Goal: Information Seeking & Learning: Learn about a topic

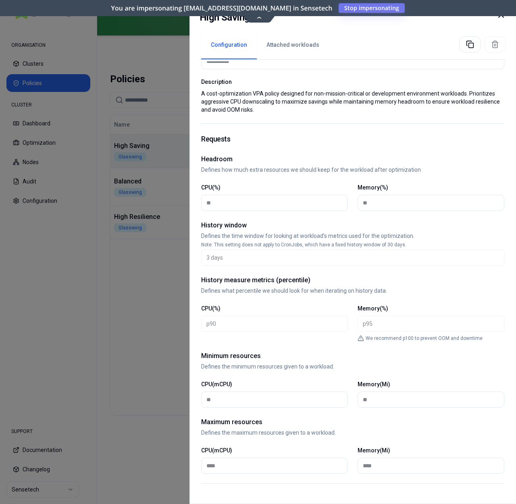
scroll to position [57, 0]
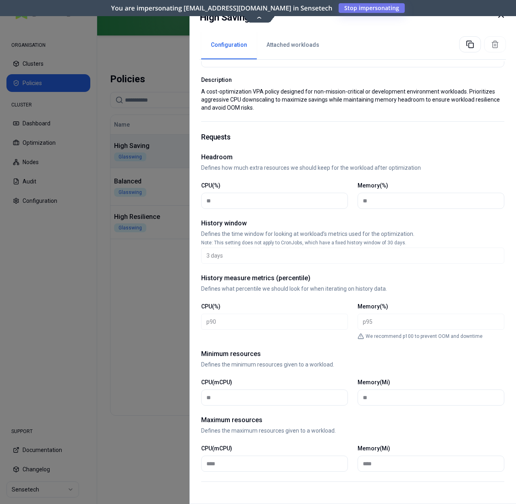
click at [350, 323] on div "CPU(%) p90 *** *** *** *** *** *** **** Memory(%) p95 *** *** *** *** *** *** *…" at bounding box center [352, 315] width 303 height 27
click at [343, 302] on div "Requests Headroom Defines how much extra resources we should keep for the workl…" at bounding box center [352, 302] width 303 height 360
drag, startPoint x: 384, startPoint y: 335, endPoint x: 406, endPoint y: 337, distance: 21.8
click at [406, 337] on p "We recommend p100 to prevent OOM and downtime" at bounding box center [424, 336] width 117 height 6
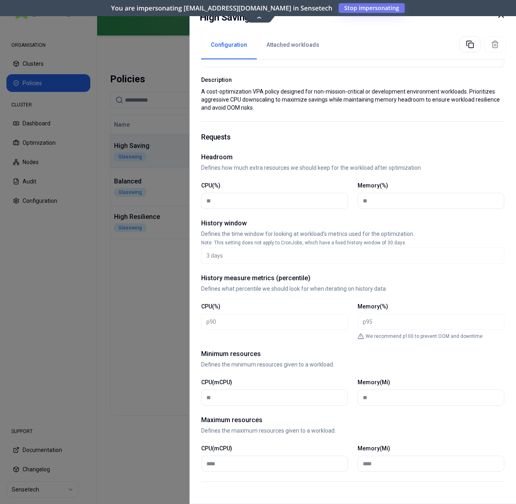
click at [434, 337] on p "We recommend p100 to prevent OOM and downtime" at bounding box center [424, 336] width 117 height 6
click at [454, 337] on p "We recommend p100 to prevent OOM and downtime" at bounding box center [424, 336] width 117 height 6
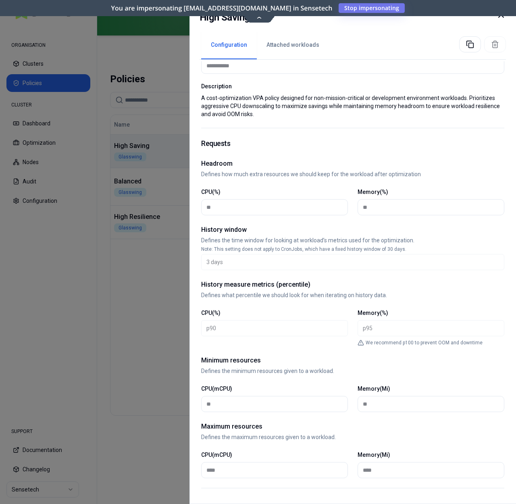
scroll to position [0, 0]
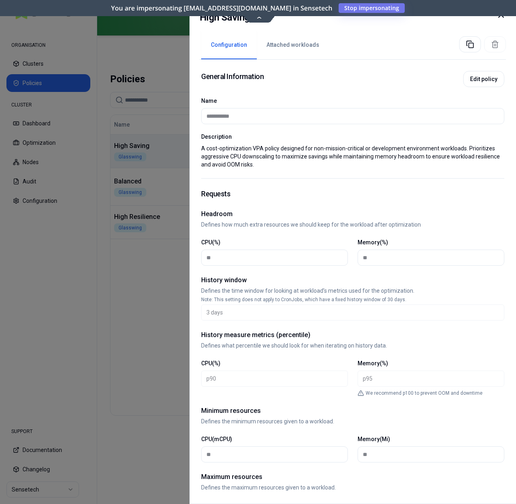
click at [503, 19] on icon at bounding box center [501, 15] width 10 height 10
click at [498, 18] on icon at bounding box center [501, 15] width 10 height 10
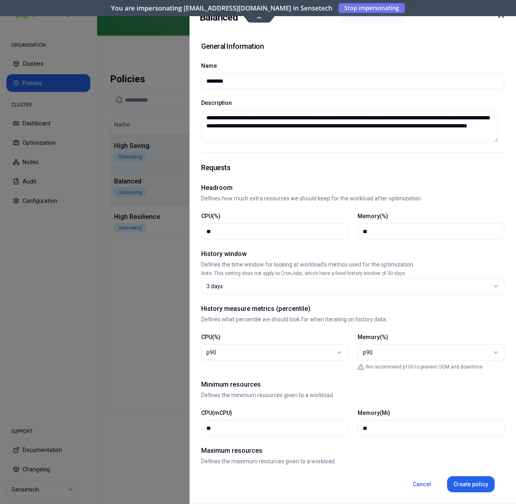
click at [188, 148] on div "High Saving Glasswing" at bounding box center [149, 151] width 77 height 20
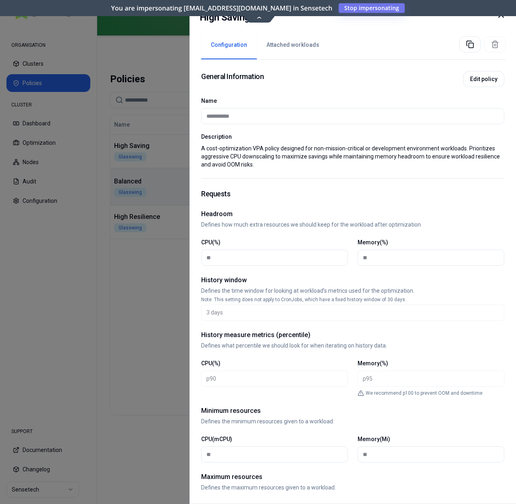
click at [502, 17] on icon at bounding box center [501, 15] width 10 height 10
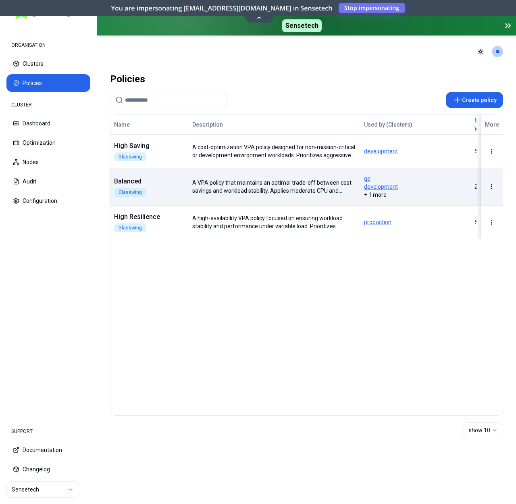
click at [329, 84] on div "Policies" at bounding box center [306, 79] width 393 height 16
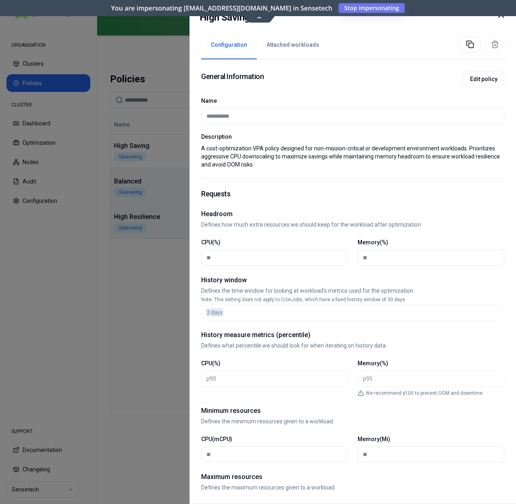
click at [242, 313] on div "**********" at bounding box center [353, 252] width 327 height 504
click at [235, 323] on div "Requests Headroom Defines how much extra resources we should keep for the workl…" at bounding box center [352, 359] width 303 height 360
click at [502, 18] on icon at bounding box center [501, 15] width 10 height 10
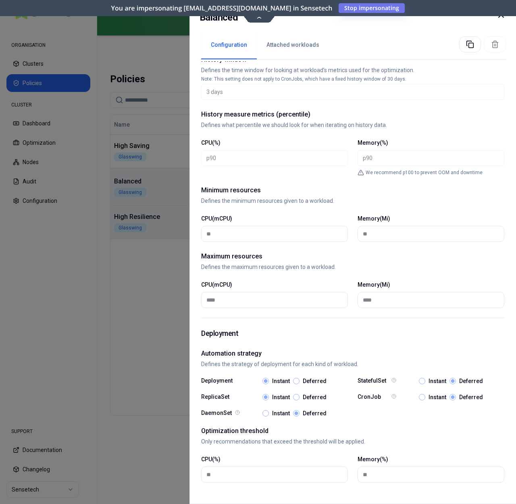
click at [500, 19] on icon at bounding box center [501, 15] width 10 height 10
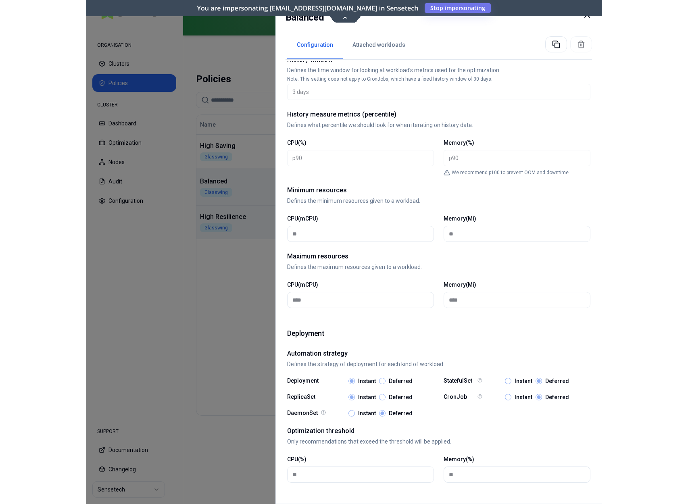
scroll to position [220, 0]
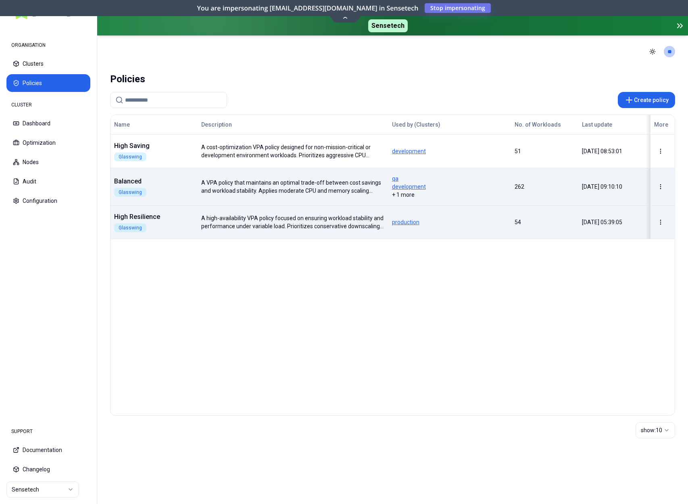
click at [42, 131] on button "Dashboard" at bounding box center [48, 124] width 84 height 18
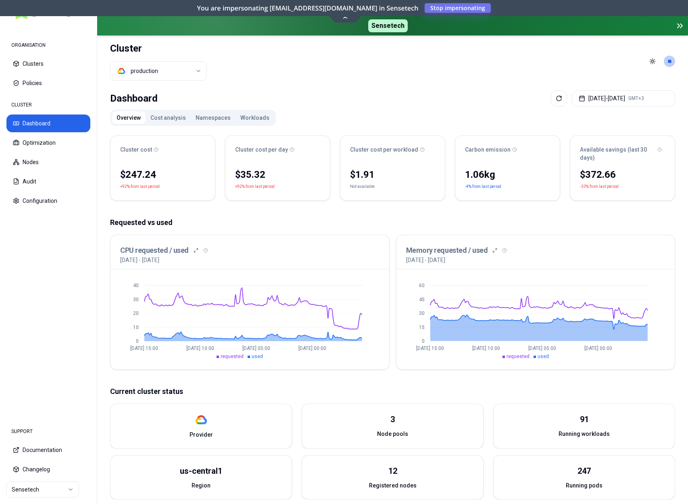
click at [178, 117] on button "Cost analysis" at bounding box center [168, 117] width 45 height 13
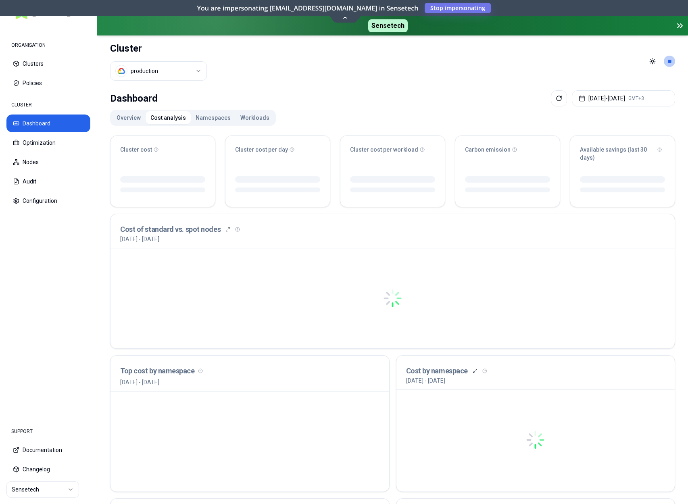
click at [210, 118] on button "Namespaces" at bounding box center [213, 117] width 45 height 13
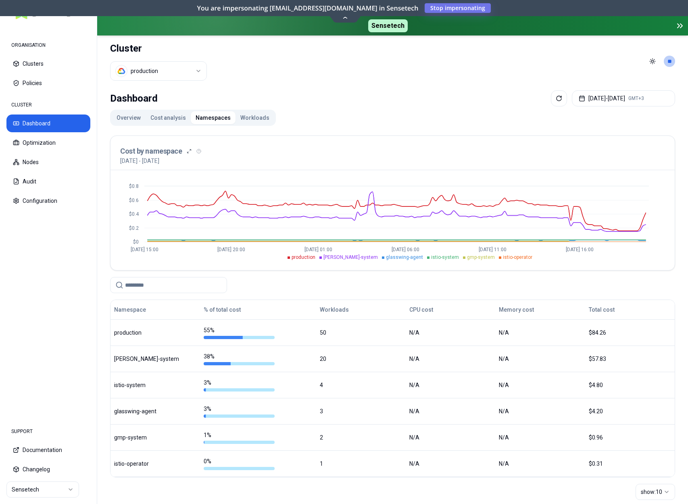
drag, startPoint x: 500, startPoint y: 19, endPoint x: 241, endPoint y: 117, distance: 277.7
click at [241, 117] on button "Workloads" at bounding box center [254, 117] width 39 height 13
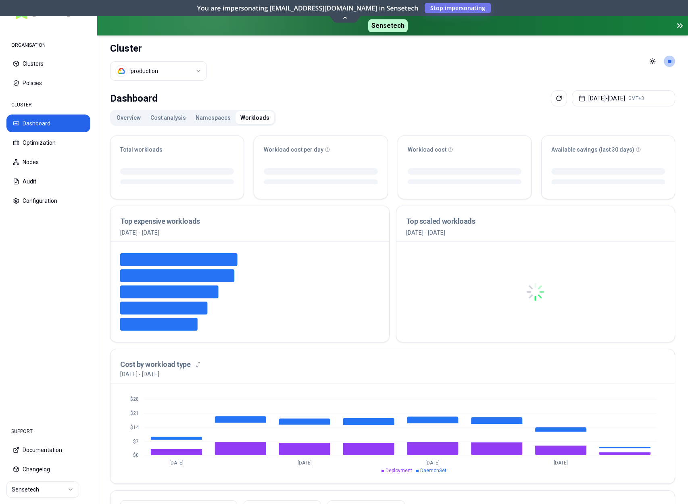
click at [183, 119] on button "Cost analysis" at bounding box center [168, 117] width 45 height 13
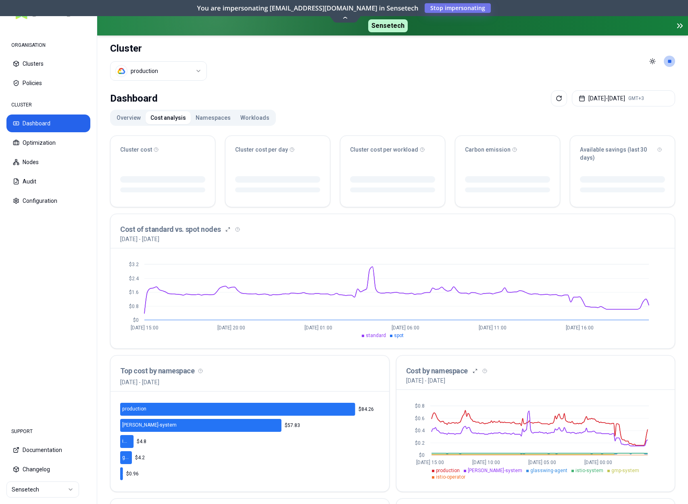
click at [45, 84] on button "Policies" at bounding box center [48, 83] width 84 height 18
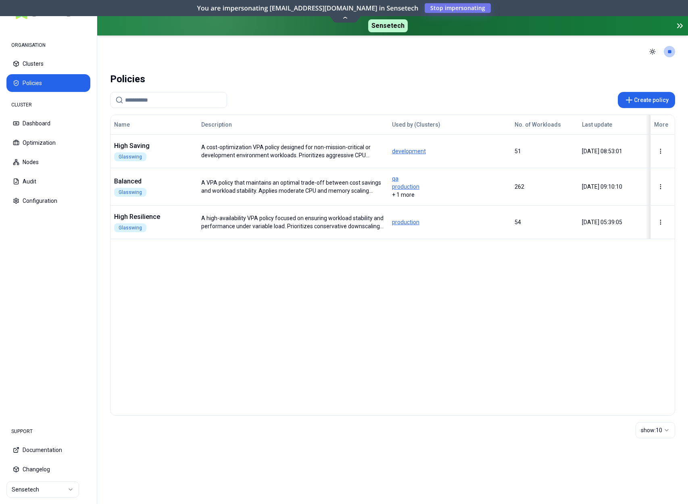
click at [198, 188] on div "A VPA policy that maintains an optimal trade-off between cost savings and workl…" at bounding box center [293, 187] width 190 height 16
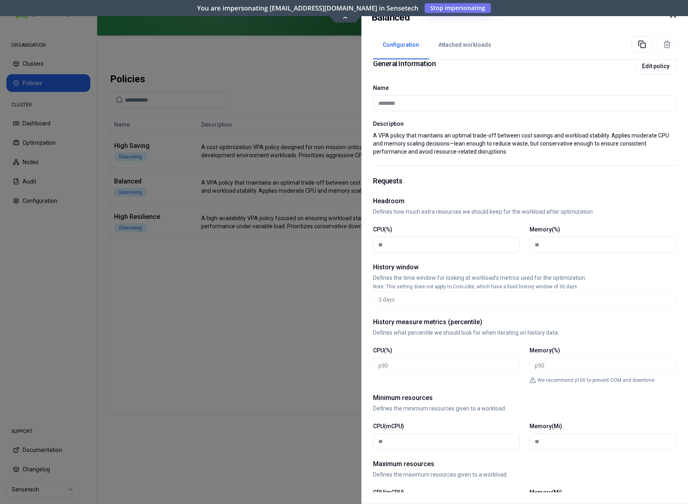
scroll to position [13, 0]
click at [370, 299] on div "Balanced Configuration Attached workloads General Information Edit policy Name …" at bounding box center [524, 252] width 327 height 504
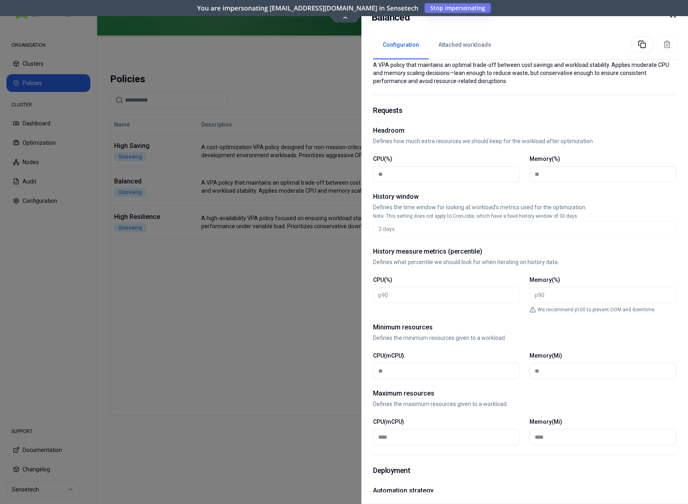
scroll to position [128, 0]
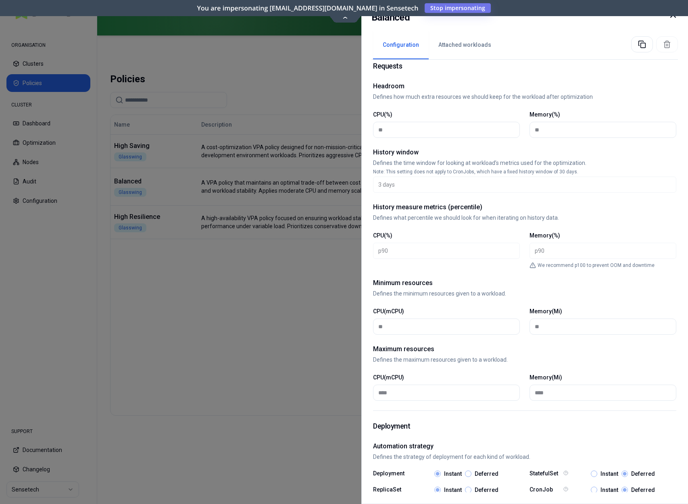
click at [406, 152] on h2 "History window" at bounding box center [524, 153] width 303 height 10
click at [399, 212] on div "History measure metrics (percentile) Defines what percentile we should look for…" at bounding box center [524, 211] width 303 height 19
click at [403, 207] on h2 "History measure metrics (percentile)" at bounding box center [524, 207] width 303 height 10
drag, startPoint x: 403, startPoint y: 207, endPoint x: 417, endPoint y: 206, distance: 14.5
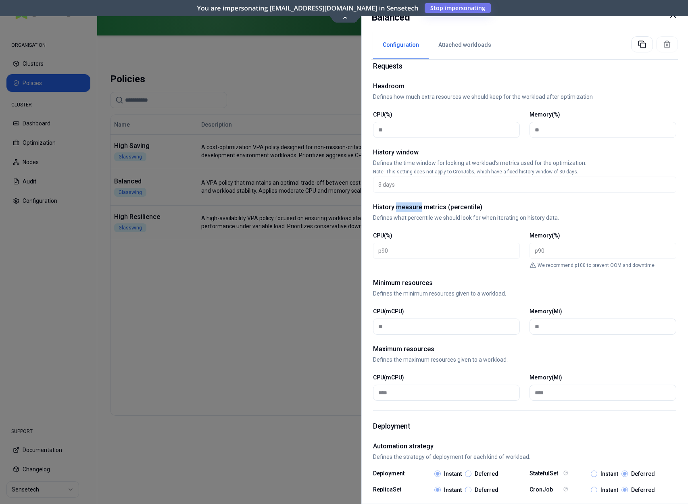
click at [403, 207] on h2 "History measure metrics (percentile)" at bounding box center [524, 207] width 303 height 10
click at [444, 207] on h2 "History measure metrics (percentile)" at bounding box center [524, 207] width 303 height 10
click at [466, 207] on h2 "History measure metrics (percentile)" at bounding box center [524, 207] width 303 height 10
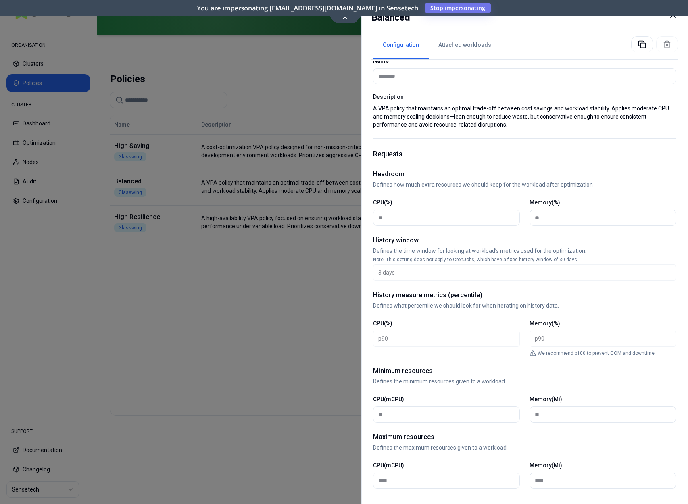
scroll to position [0, 0]
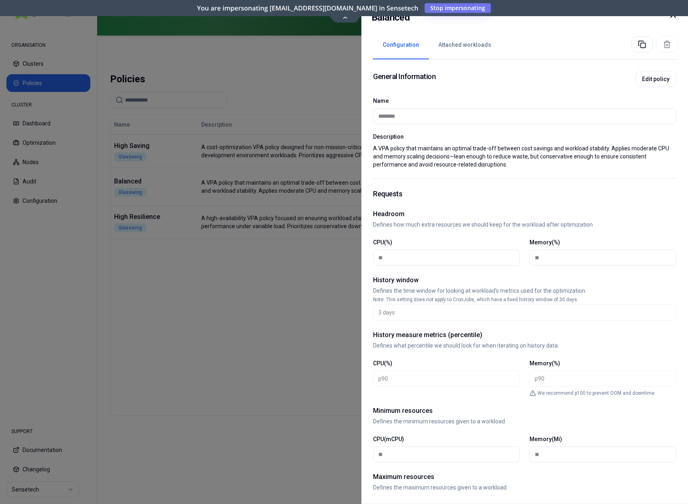
click at [516, 19] on icon at bounding box center [673, 15] width 10 height 10
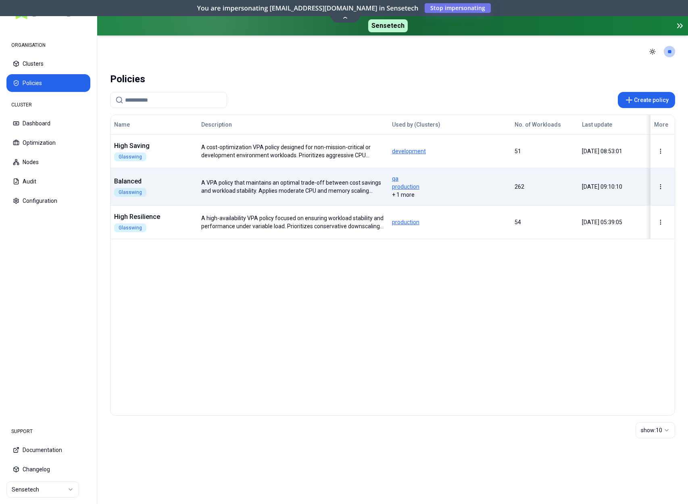
click at [455, 188] on span "production" at bounding box center [449, 187] width 115 height 8
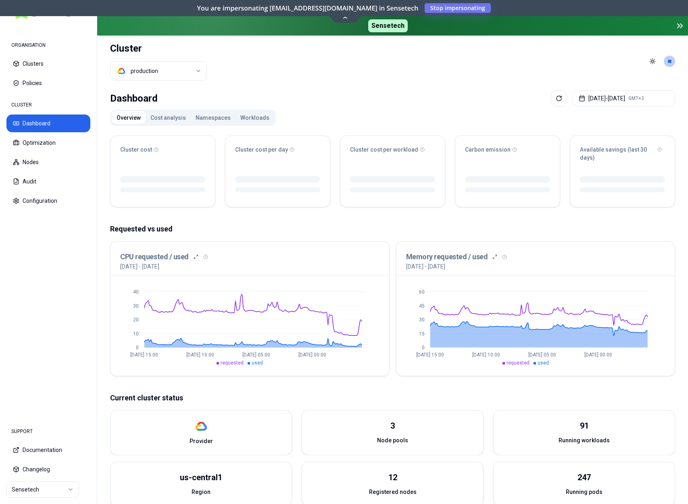
click at [238, 117] on button "Workloads" at bounding box center [254, 117] width 39 height 13
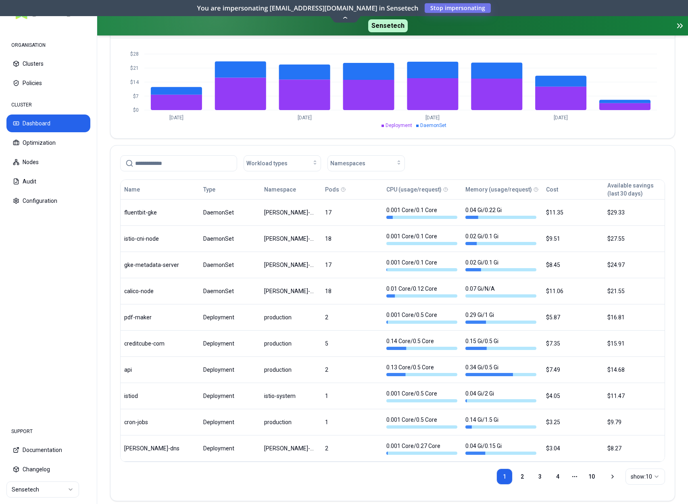
scroll to position [348, 0]
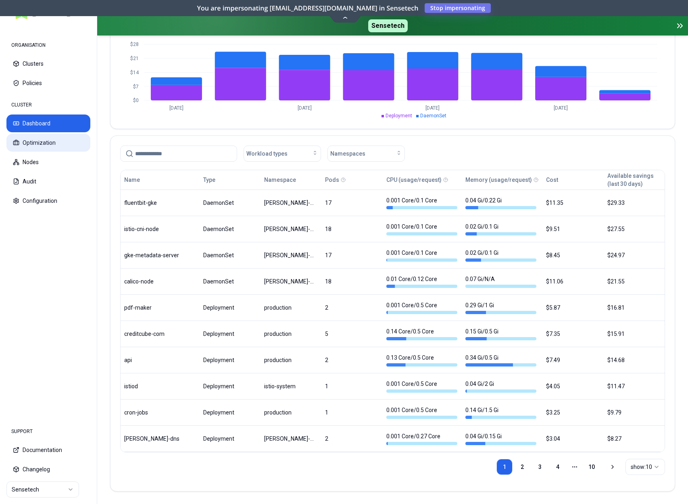
click at [68, 145] on button "Optimization" at bounding box center [48, 143] width 84 height 18
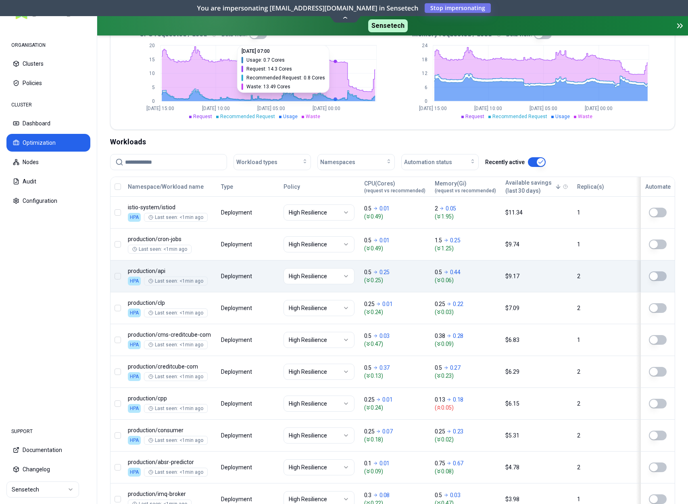
scroll to position [246, 0]
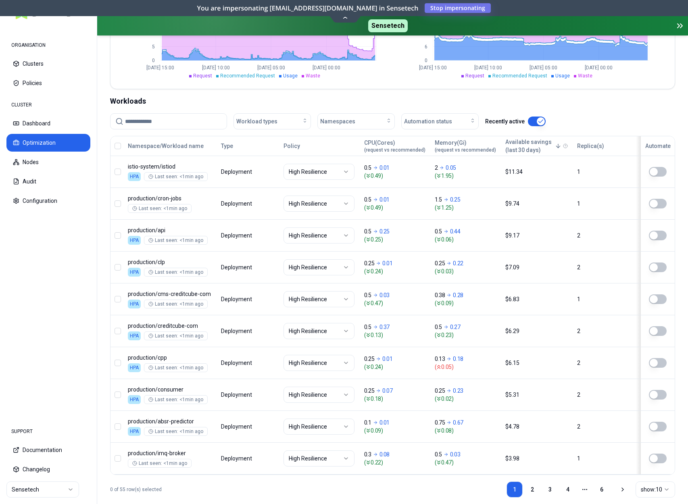
click at [516, 491] on icon at bounding box center [622, 489] width 6 height 6
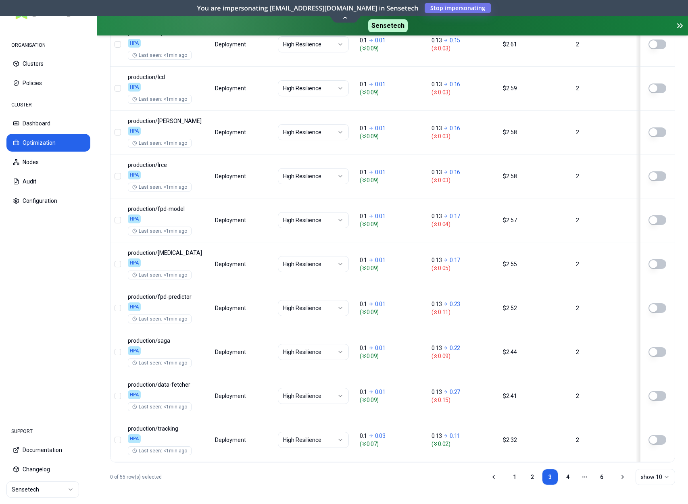
click at [516, 476] on icon at bounding box center [622, 477] width 6 height 6
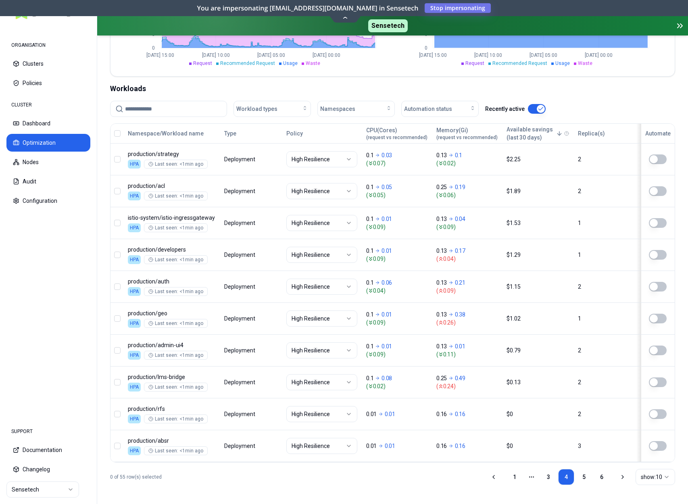
click at [516, 476] on icon at bounding box center [622, 477] width 6 height 6
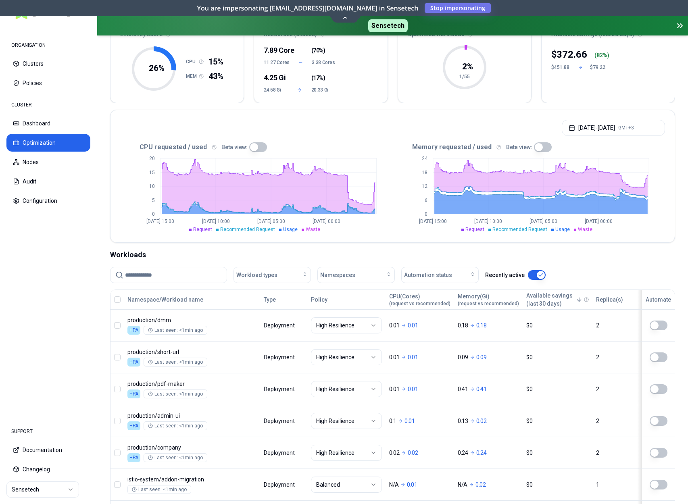
scroll to position [259, 0]
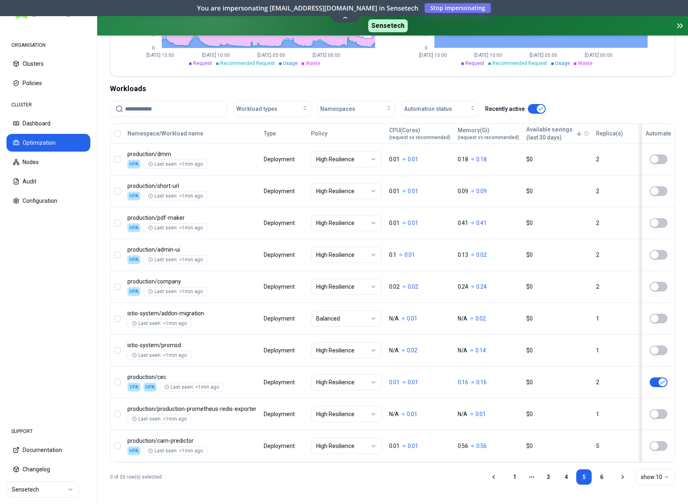
click at [516, 476] on icon at bounding box center [622, 477] width 6 height 6
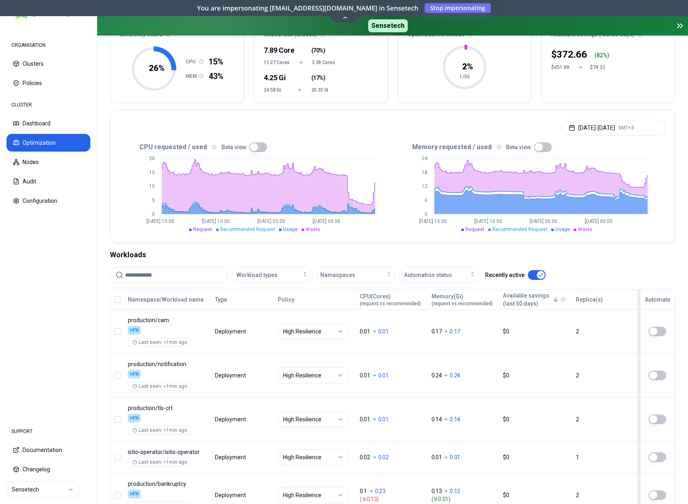
scroll to position [148, 0]
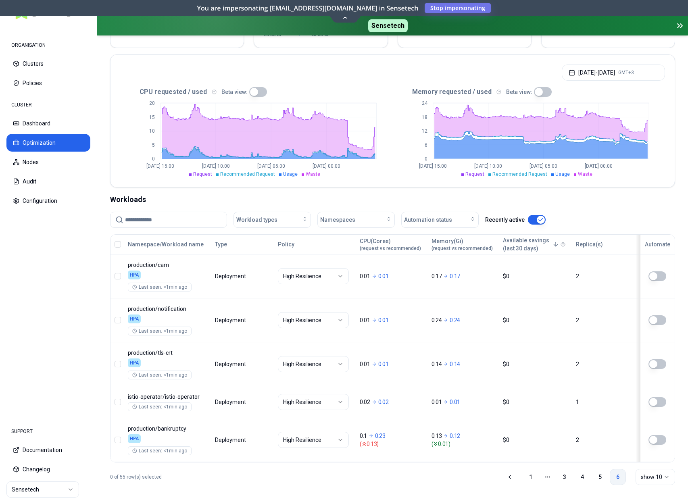
click at [516, 477] on link "6" at bounding box center [618, 477] width 16 height 16
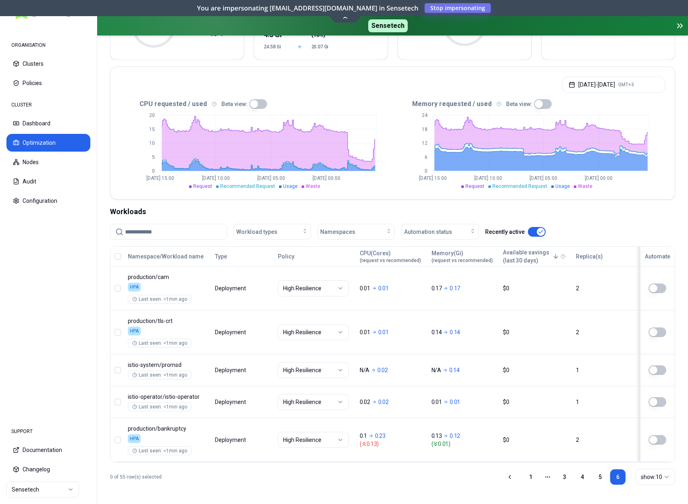
scroll to position [0, 0]
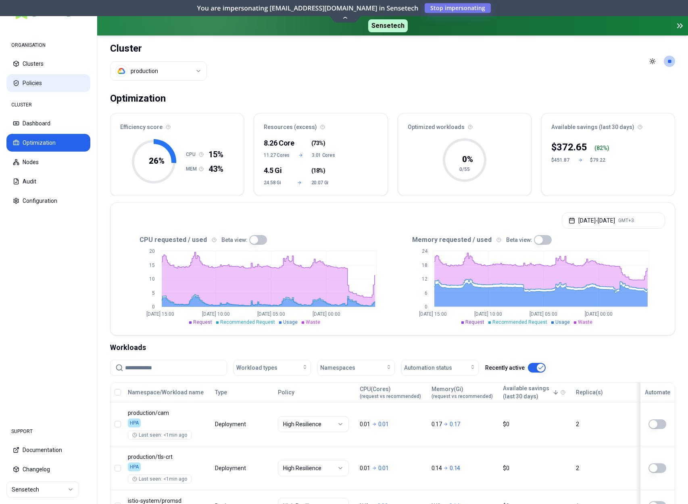
click at [27, 85] on button "Policies" at bounding box center [48, 83] width 84 height 18
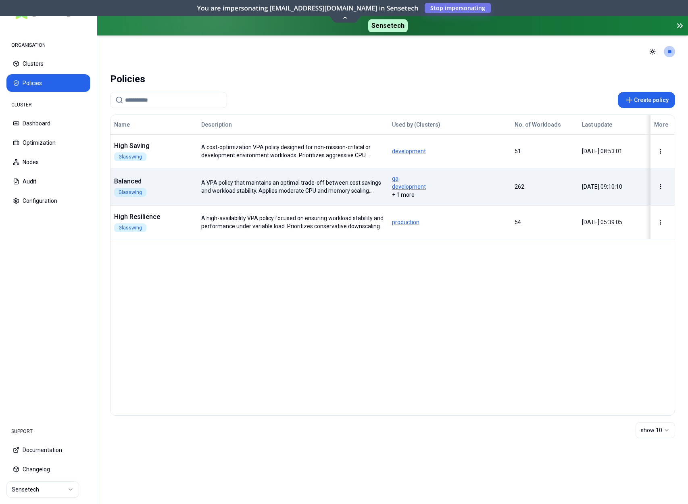
click at [442, 183] on span "development" at bounding box center [449, 187] width 115 height 8
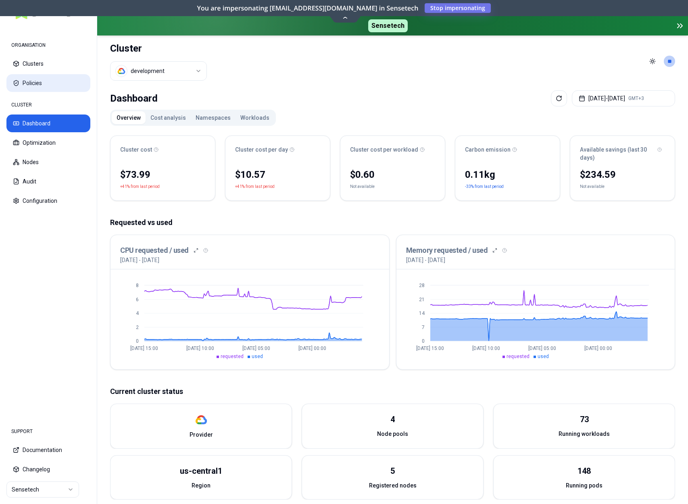
click at [39, 80] on button "Policies" at bounding box center [48, 83] width 84 height 18
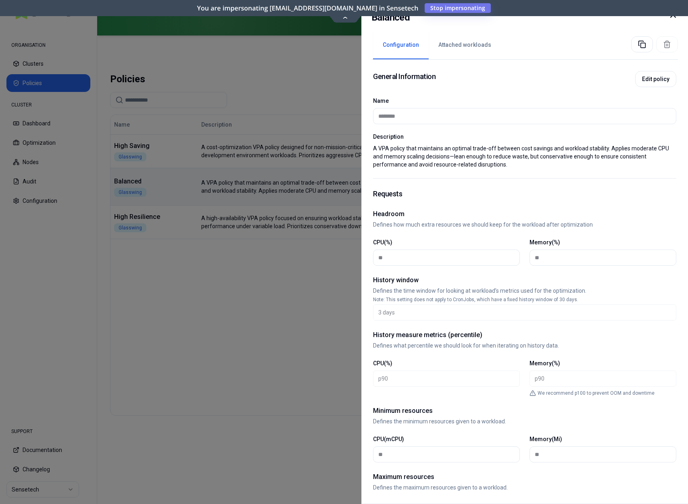
click at [516, 18] on icon at bounding box center [673, 15] width 10 height 10
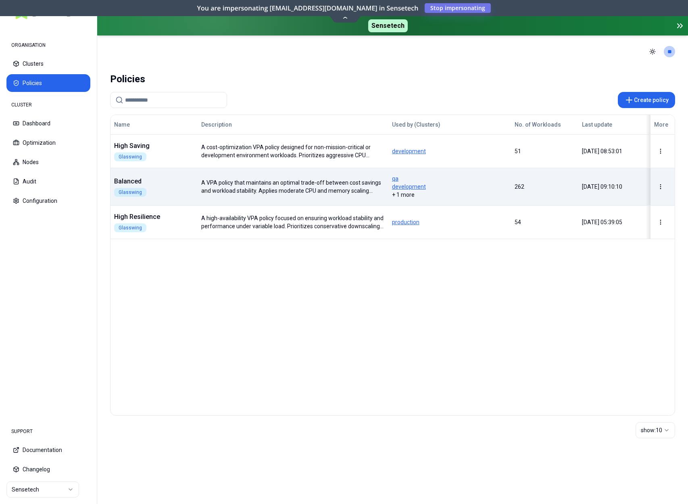
click at [407, 193] on div "qa development + 1 more" at bounding box center [449, 187] width 115 height 24
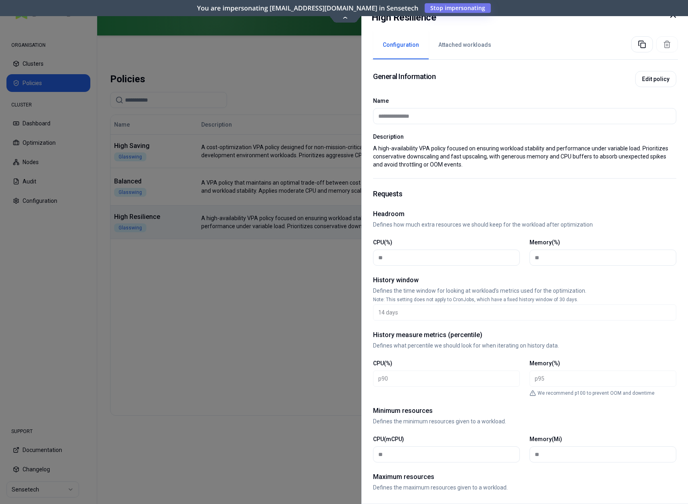
scroll to position [62, 0]
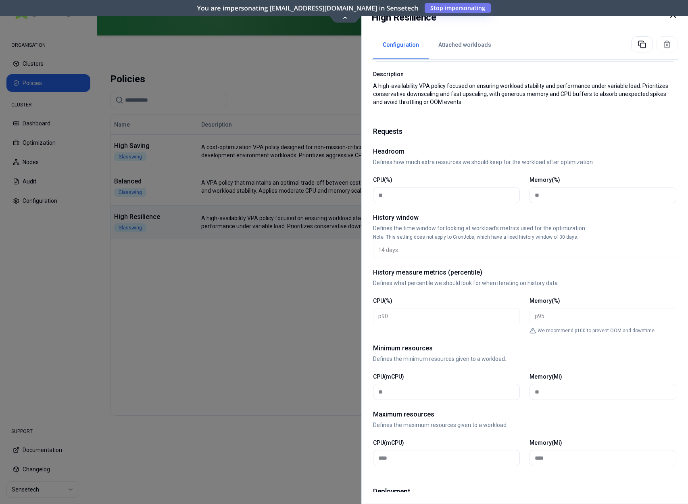
click at [516, 19] on icon at bounding box center [673, 15] width 10 height 10
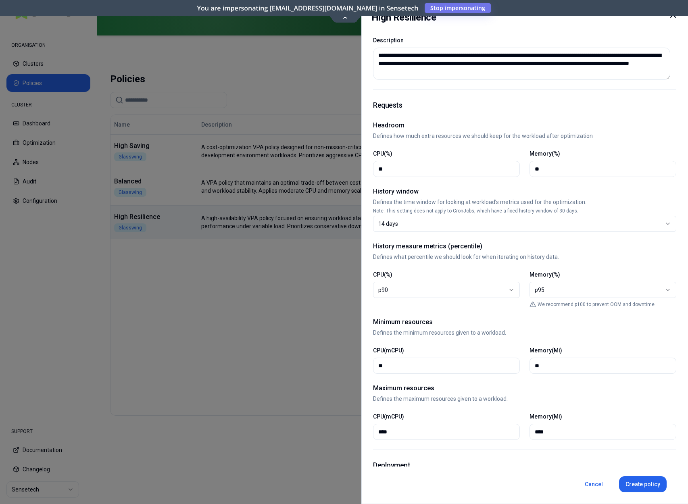
scroll to position [58, 0]
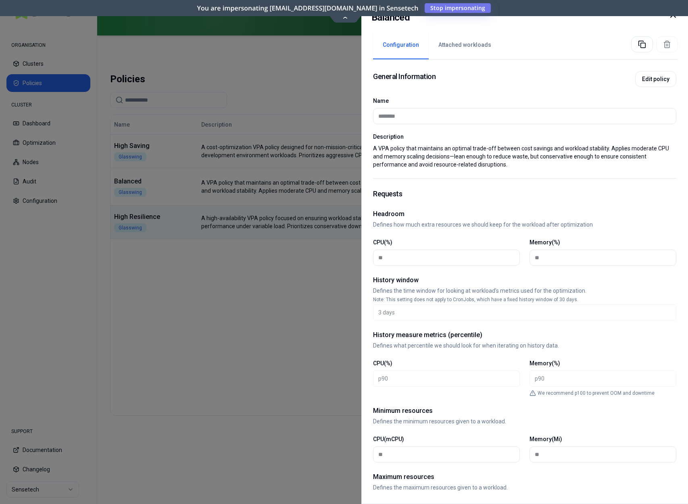
click at [516, 19] on icon at bounding box center [673, 15] width 10 height 10
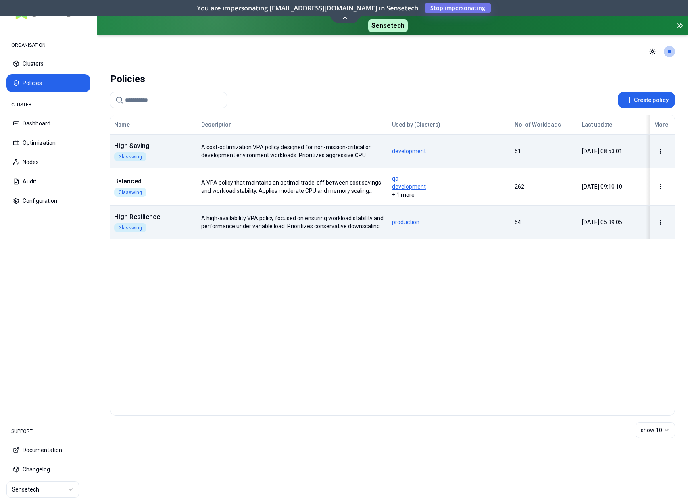
click at [239, 142] on td "A cost-optimization VPA policy designed for non-mission-critical or development…" at bounding box center [293, 150] width 191 height 33
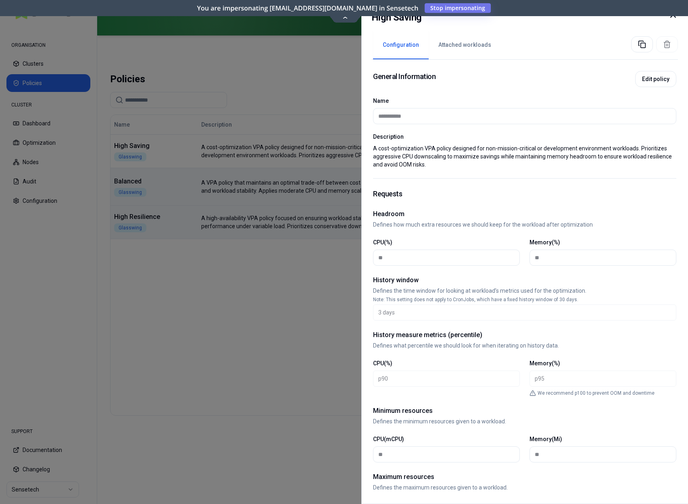
click at [516, 19] on icon at bounding box center [673, 15] width 10 height 10
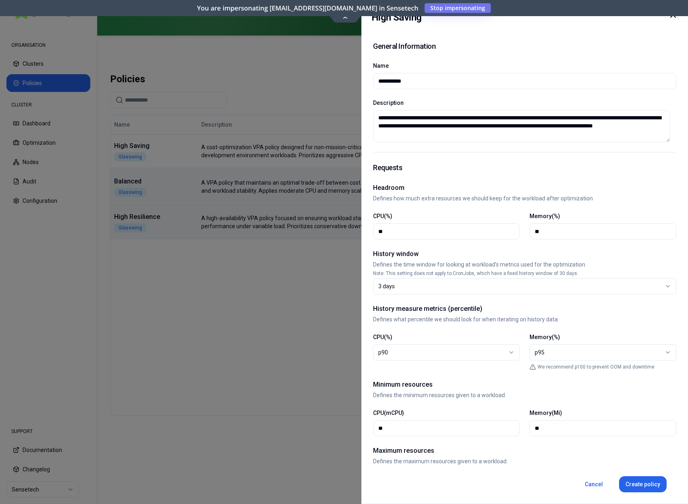
click at [200, 225] on body "ORGANISATION Clusters Policies CLUSTER Dashboard Optimization Nodes Audit Confi…" at bounding box center [344, 252] width 688 height 504
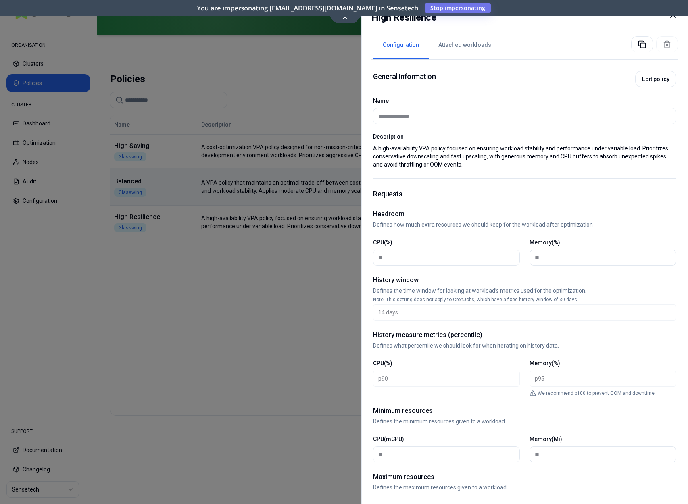
click at [469, 44] on button "Attached workloads" at bounding box center [465, 45] width 72 height 28
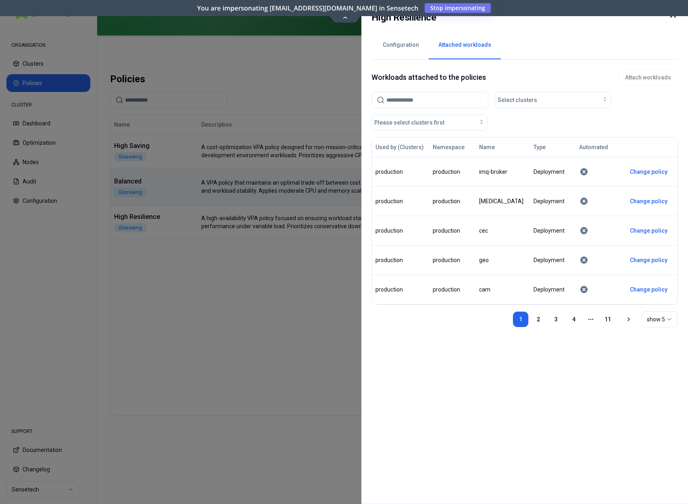
click at [516, 20] on div at bounding box center [673, 17] width 10 height 15
click at [516, 19] on icon at bounding box center [673, 15] width 10 height 10
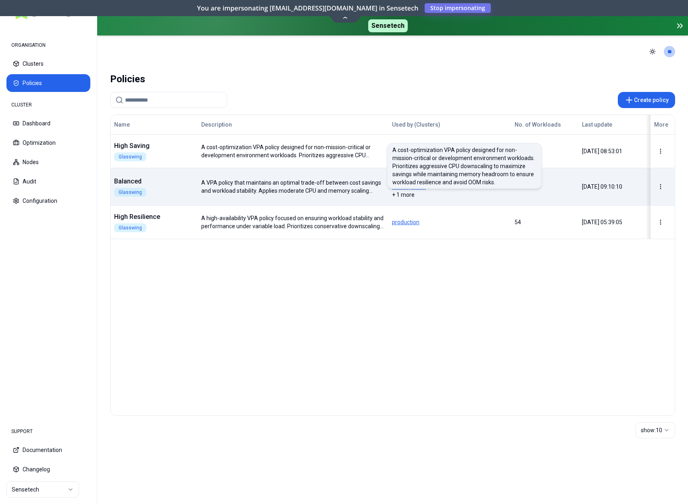
click at [342, 308] on div "Name Description Used by (Clusters) No. of Workloads Last update More High Savi…" at bounding box center [392, 265] width 565 height 301
